Goal: Book appointment/travel/reservation

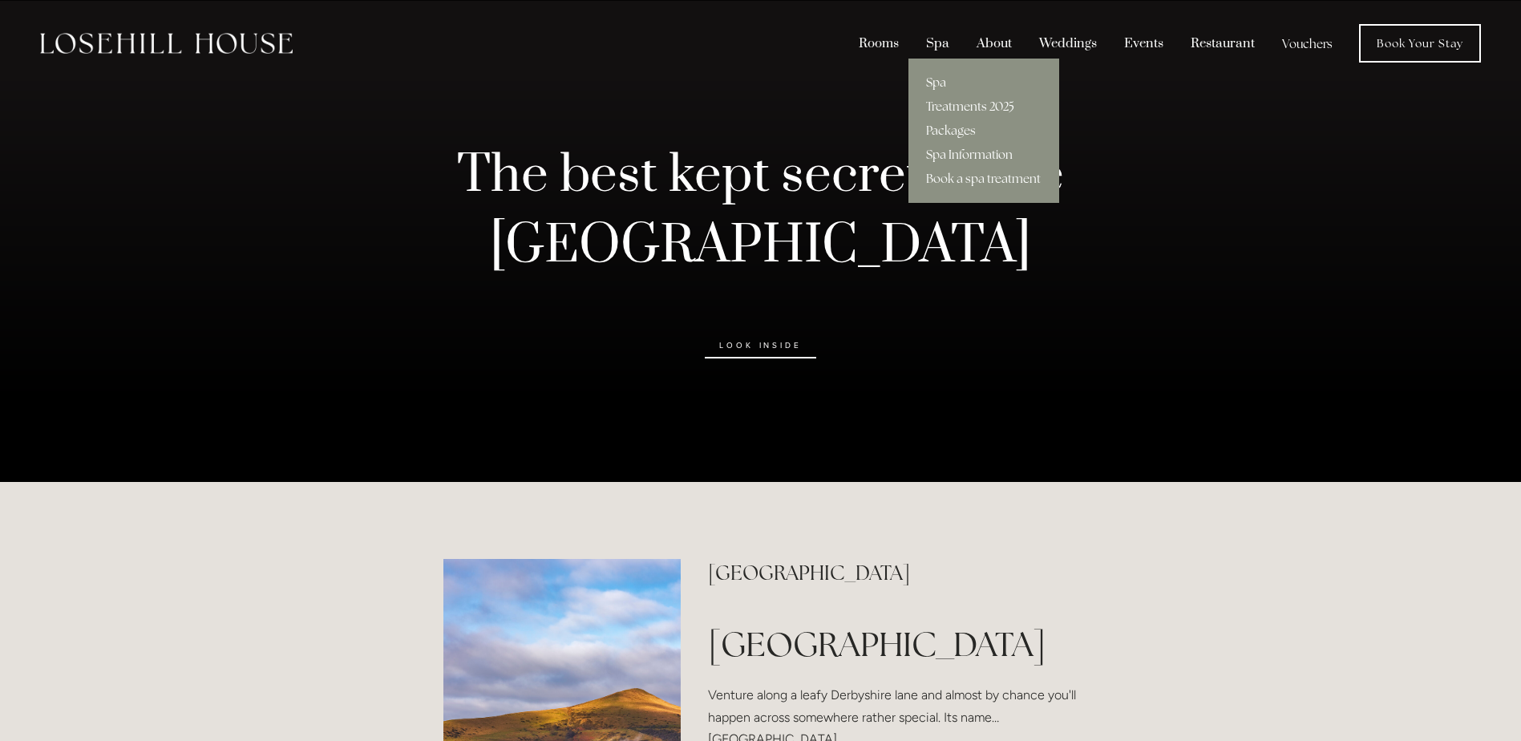
click at [930, 49] on div "Spa" at bounding box center [937, 43] width 47 height 30
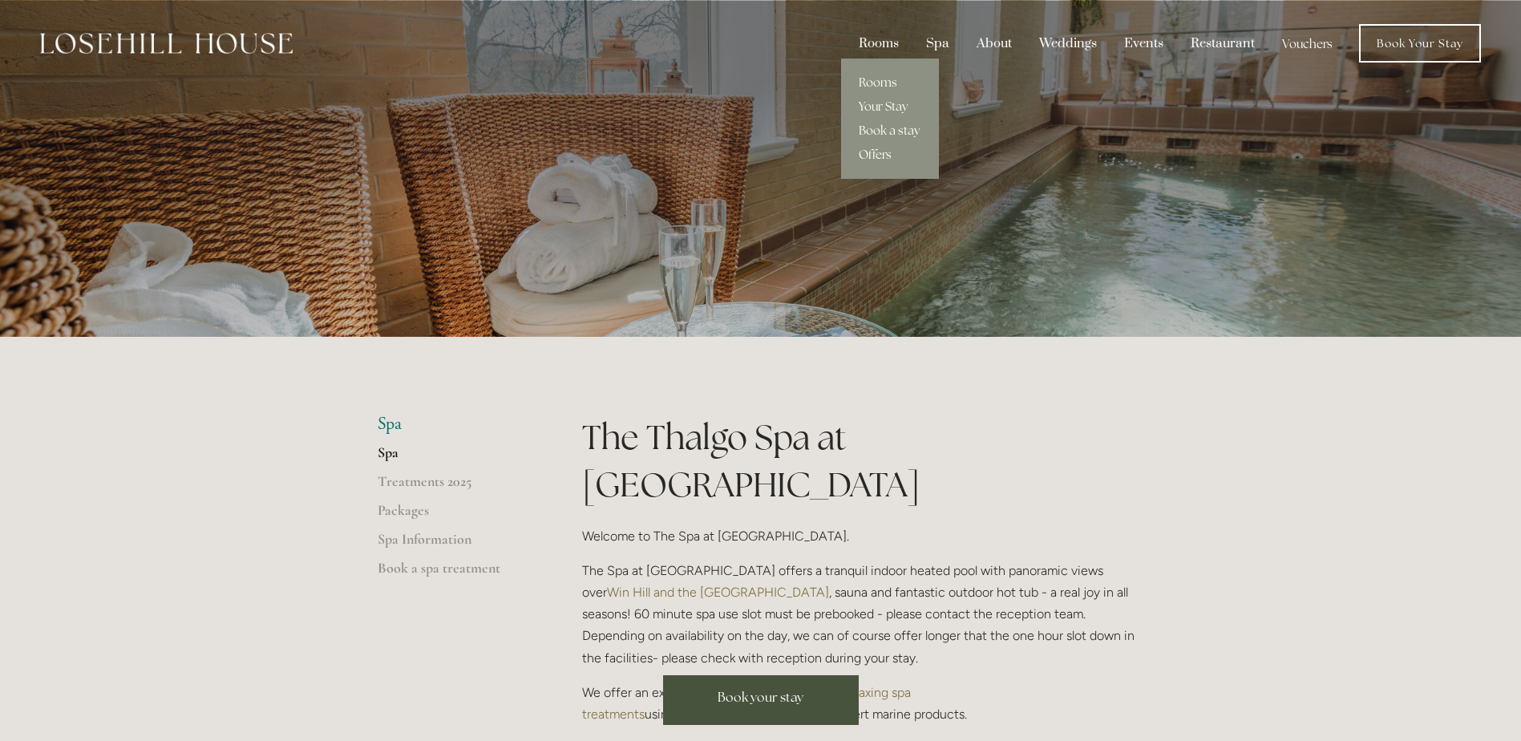
click at [891, 131] on link "Book a stay" at bounding box center [890, 131] width 98 height 24
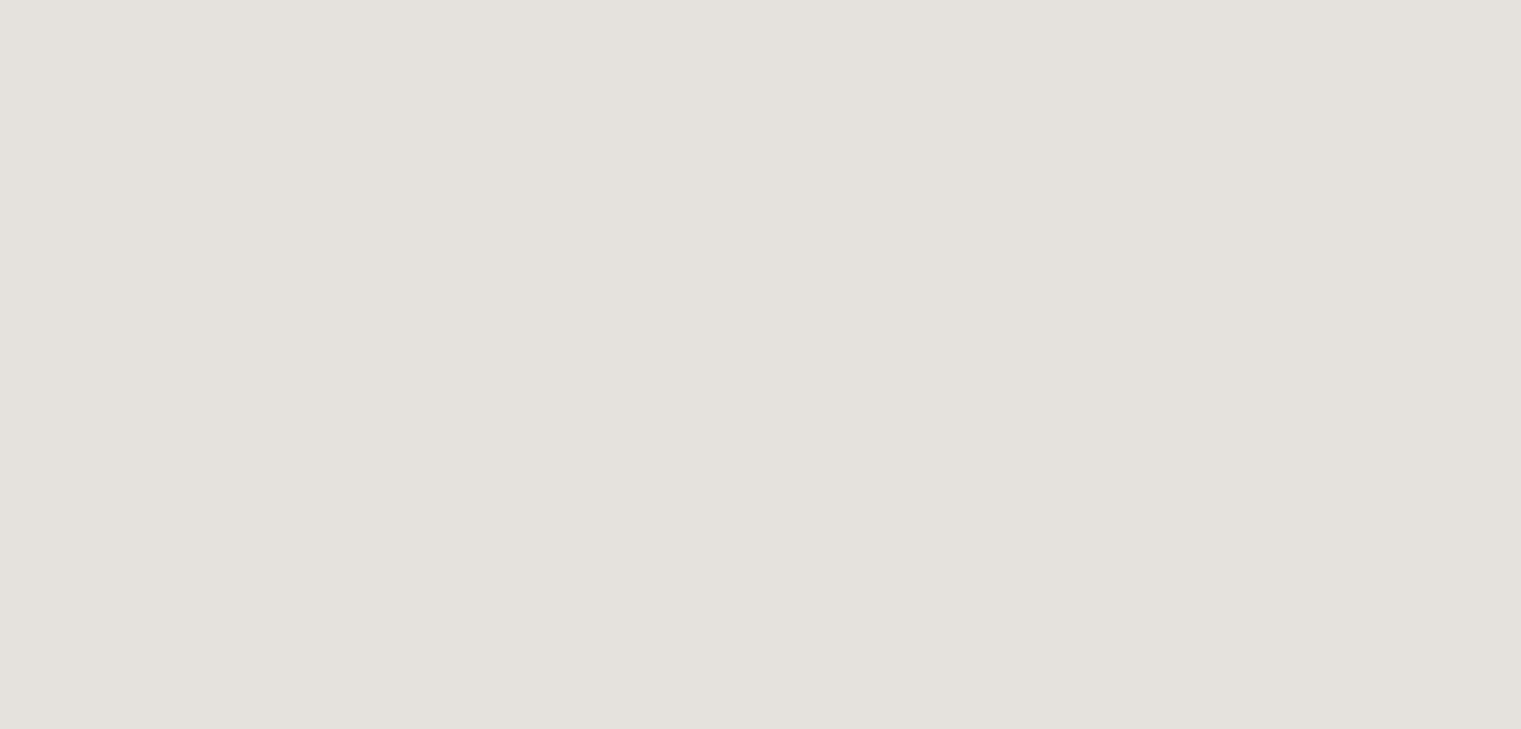
scroll to position [551, 0]
